Goal: Register for event/course

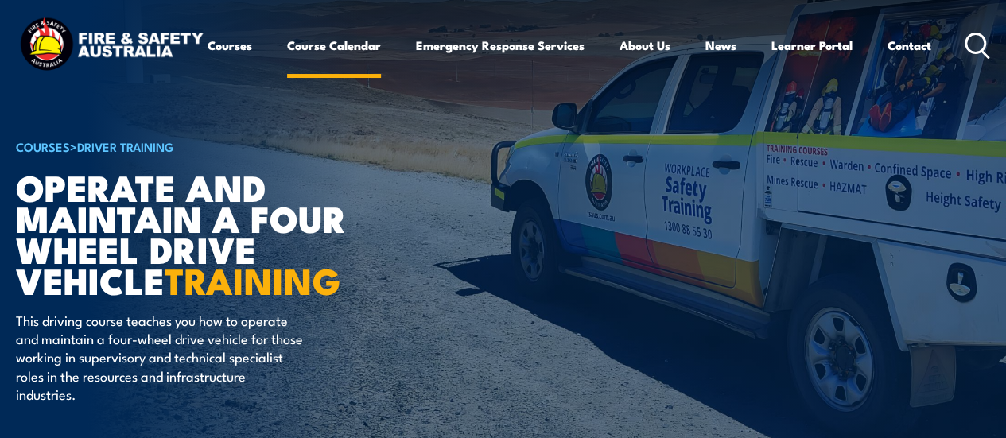
click at [287, 64] on link "Course Calendar" at bounding box center [334, 45] width 94 height 38
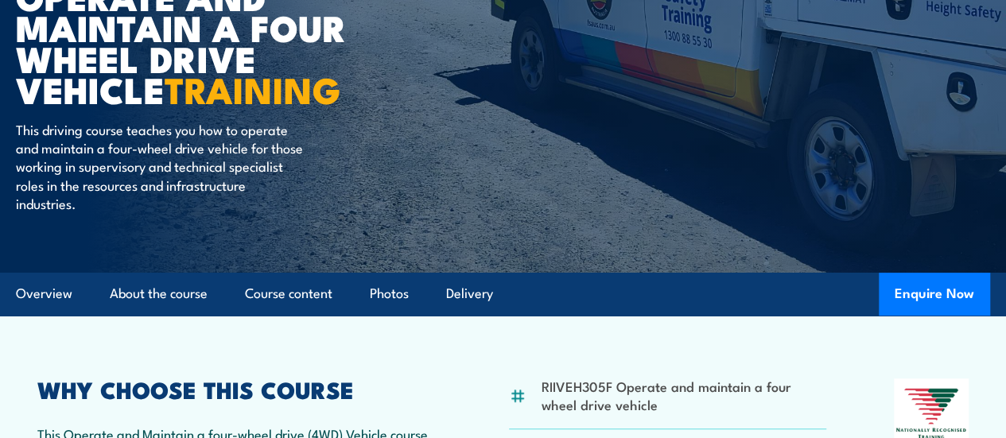
scroll to position [193, 0]
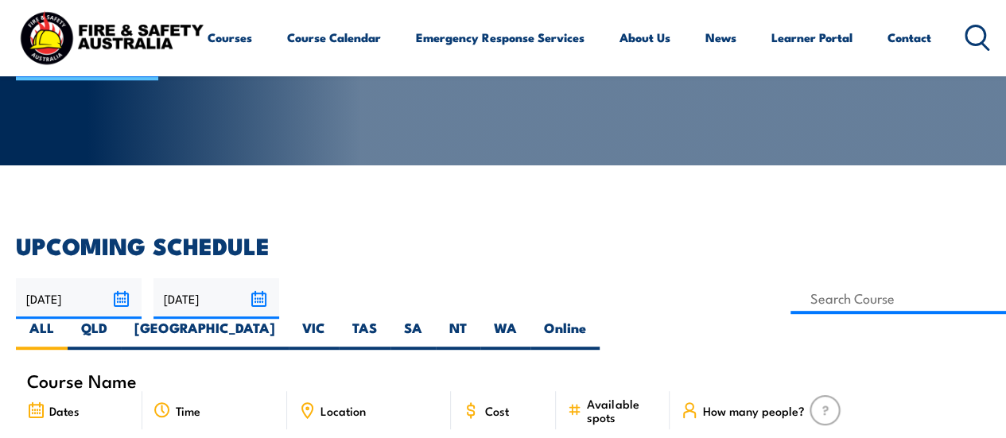
scroll to position [215, 0]
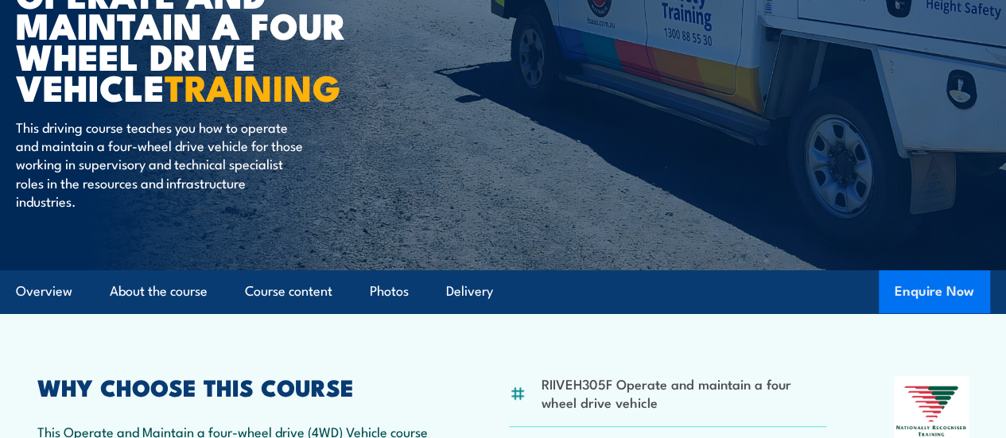
click at [908, 313] on button "Enquire Now" at bounding box center [934, 291] width 111 height 43
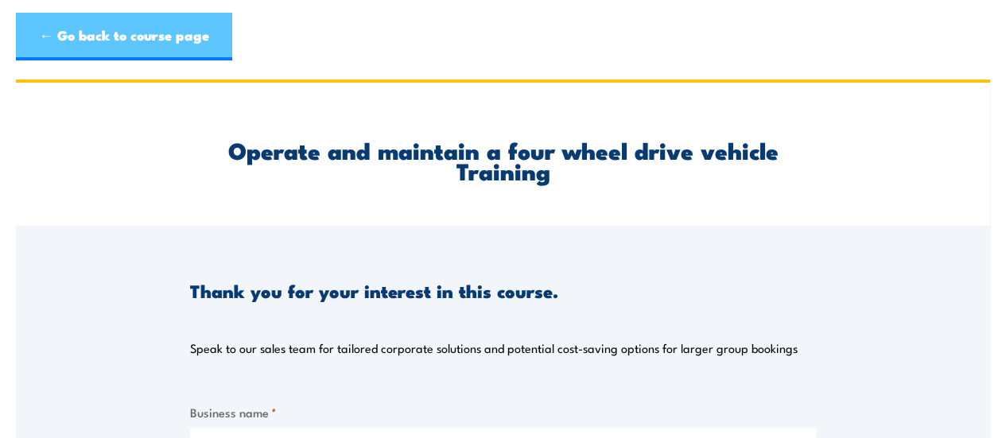
click at [148, 60] on link "← Go back to course page" at bounding box center [124, 37] width 216 height 48
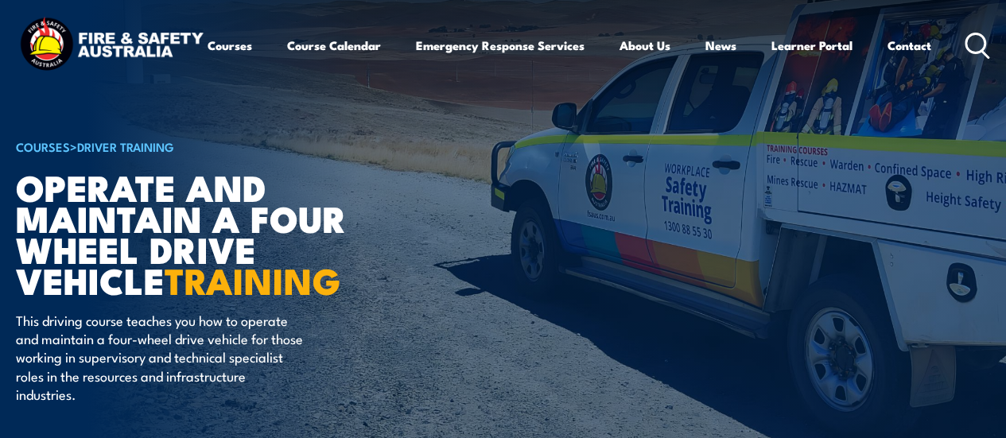
scroll to position [24, 0]
